Goal: Task Accomplishment & Management: Manage account settings

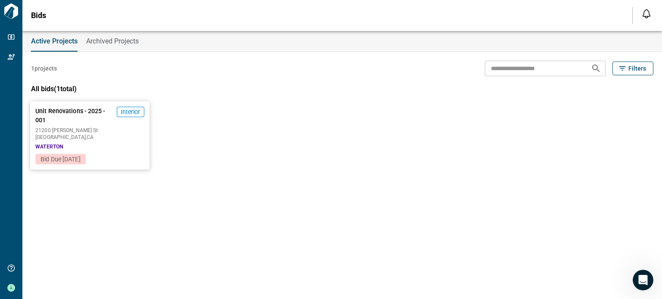
click at [80, 155] on span "Bid Due [DATE]" at bounding box center [60, 159] width 50 height 9
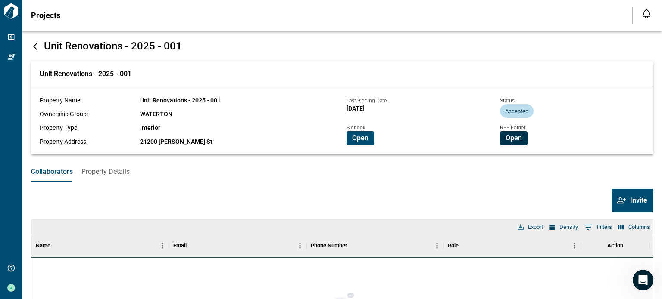
click at [518, 139] on span "Open" at bounding box center [513, 138] width 16 height 9
